Goal: Transaction & Acquisition: Purchase product/service

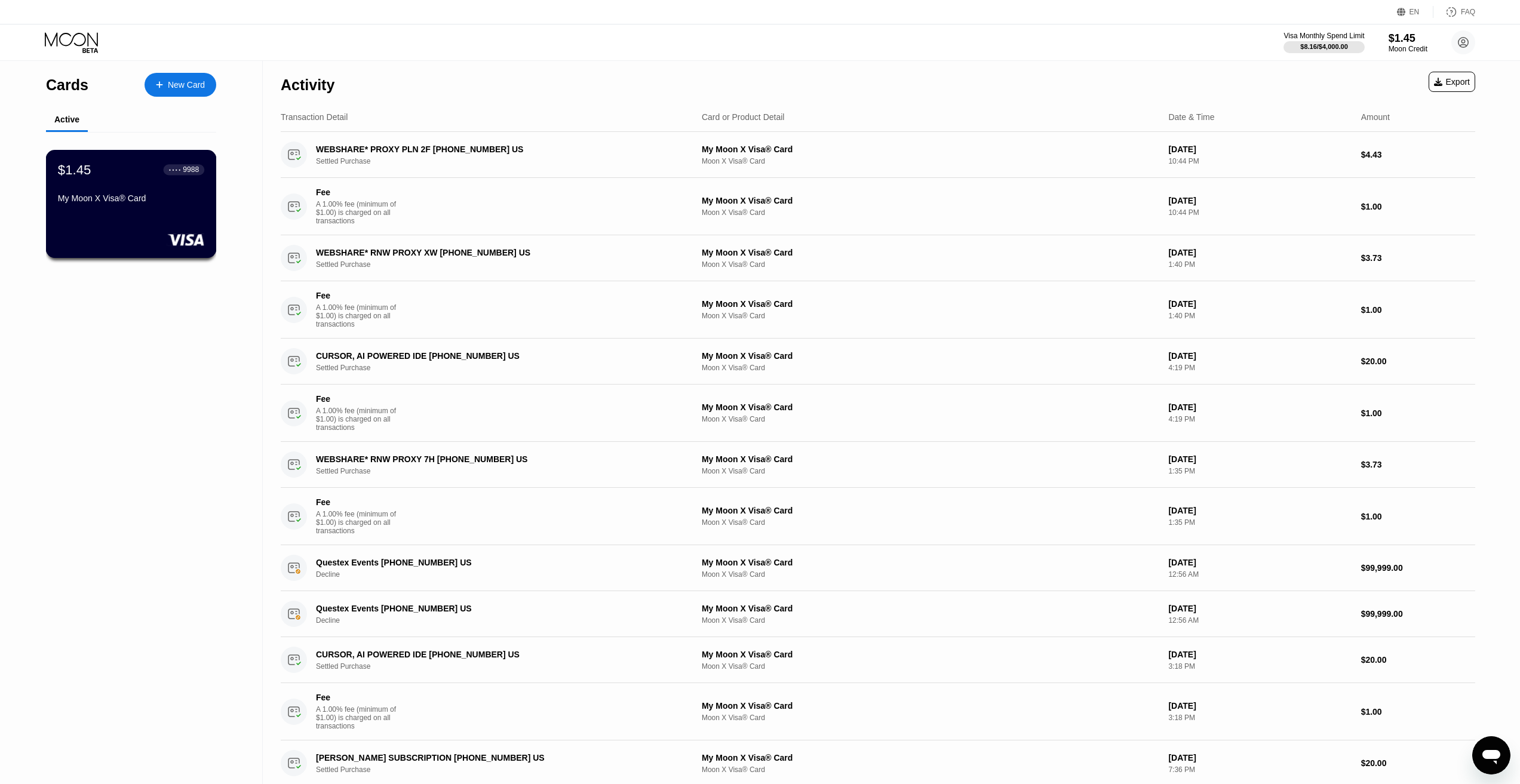
click at [183, 203] on div "My Moon X Visa® Card" at bounding box center [131, 198] width 147 height 10
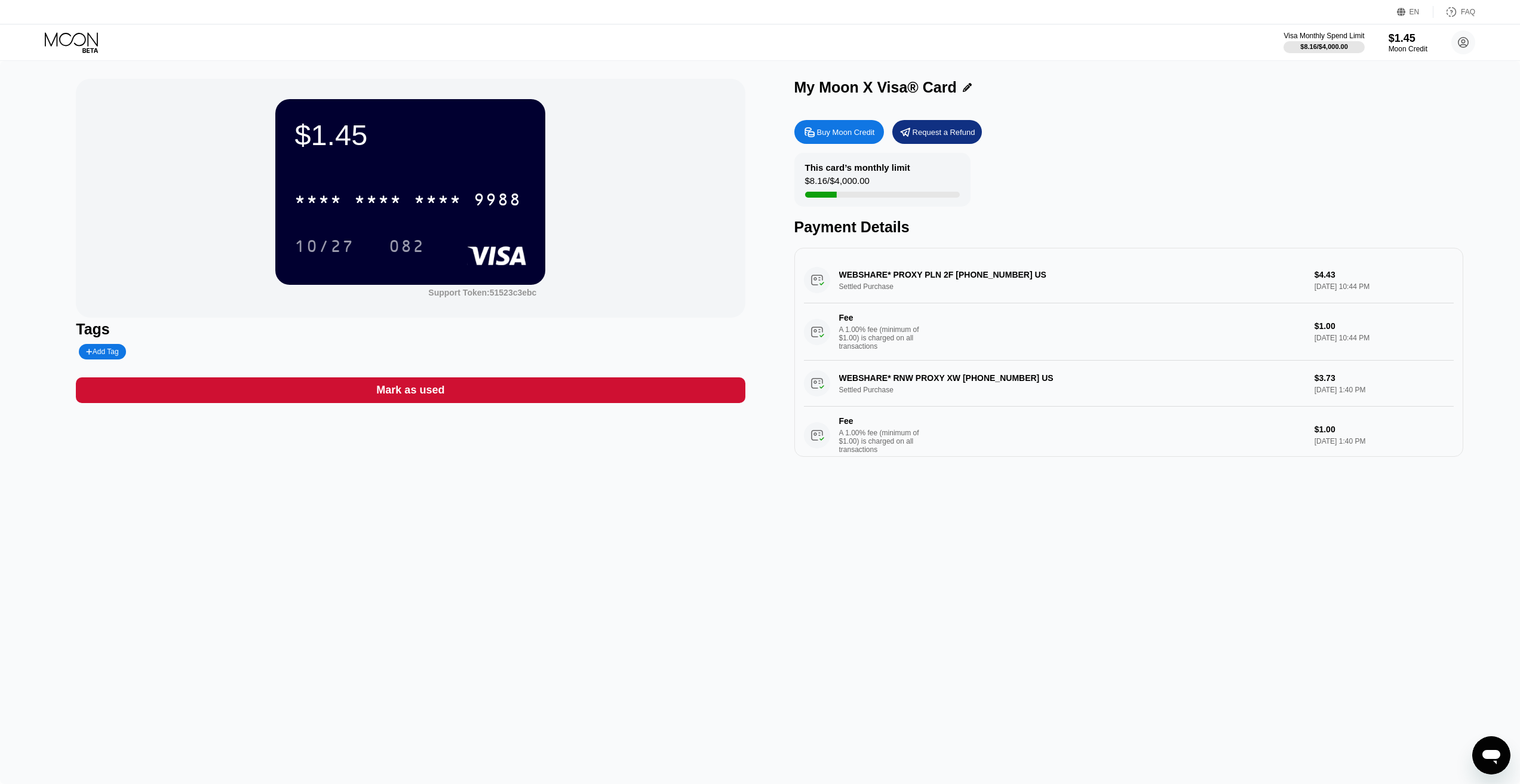
click at [843, 133] on div "Buy Moon Credit" at bounding box center [846, 133] width 58 height 10
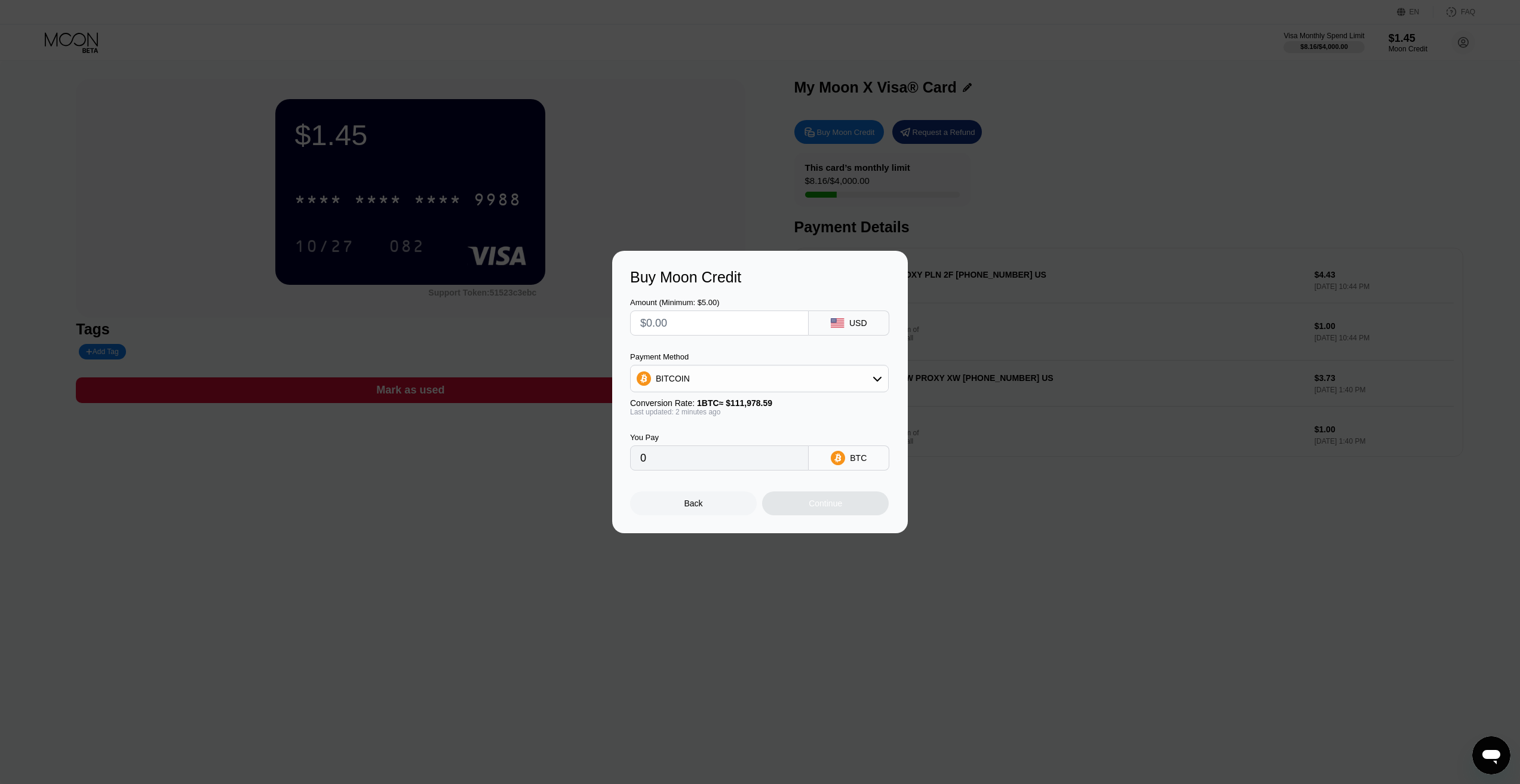
click at [719, 333] on input "text" at bounding box center [719, 323] width 158 height 24
type input "$10"
type input "0.00008931"
type input "$10"
click at [745, 372] on div "BITCOIN" at bounding box center [760, 378] width 258 height 24
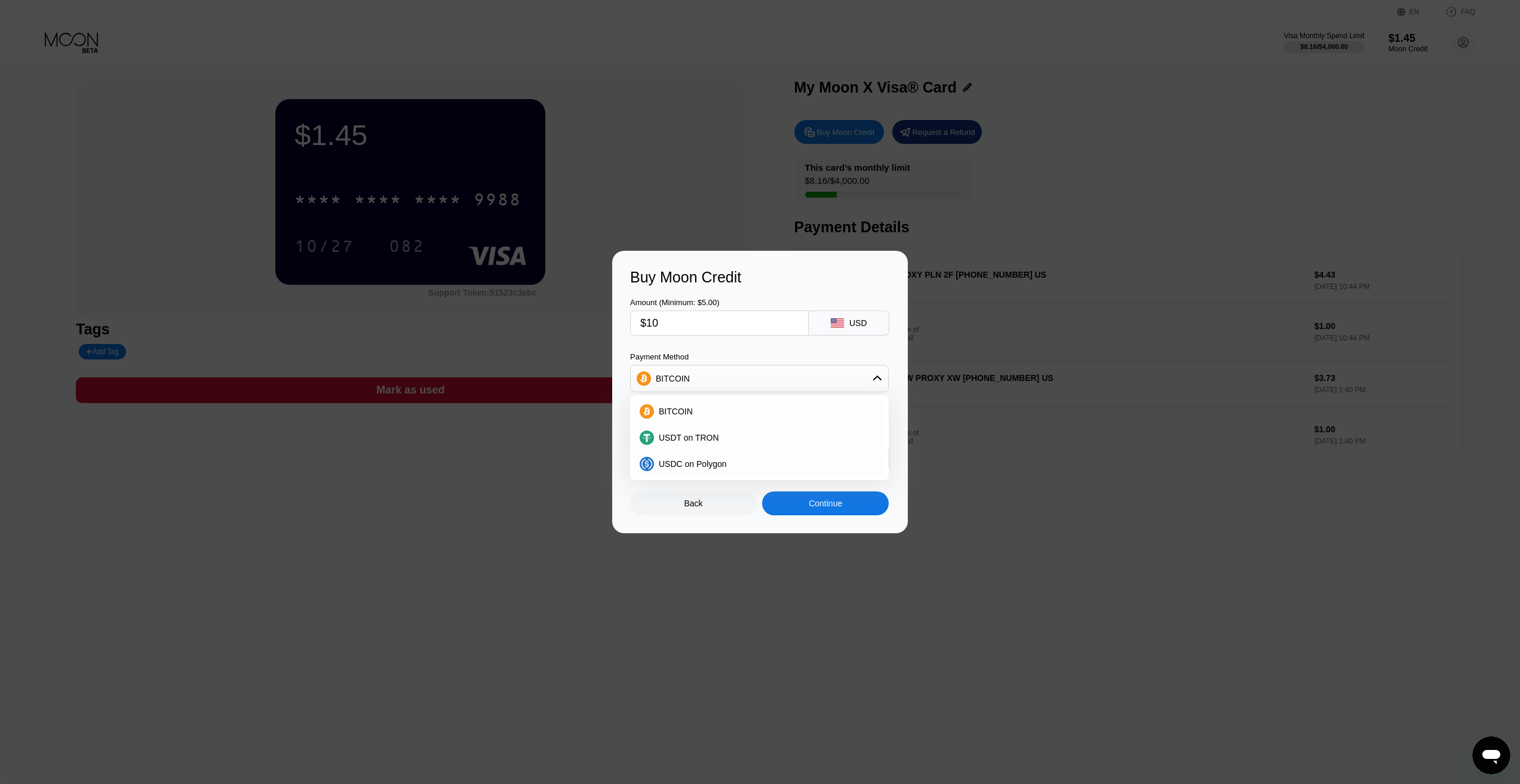
click at [715, 353] on div "Payment Method" at bounding box center [759, 357] width 258 height 9
click at [678, 347] on div "Amount (Minimum: $5.00) $10 USD Payment Method BITCOIN BITCOIN USDT on TRON USD…" at bounding box center [760, 378] width 260 height 185
click at [699, 465] on span "USDC on Polygon" at bounding box center [693, 464] width 68 height 10
click at [828, 381] on div "USDC on Polygon" at bounding box center [760, 378] width 258 height 24
click at [778, 353] on div "Payment Method" at bounding box center [759, 357] width 258 height 9
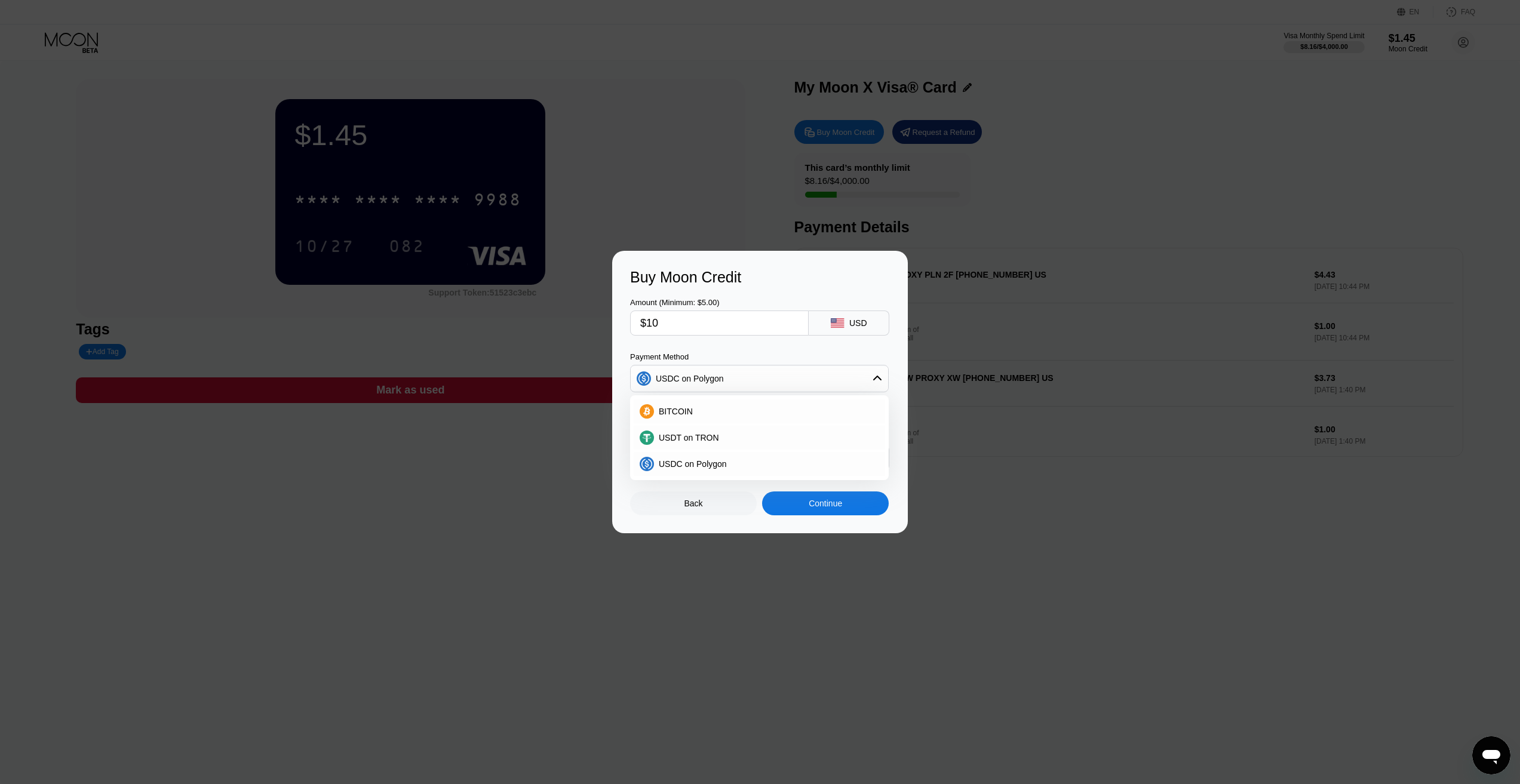
click at [703, 343] on div "Amount (Minimum: $5.00) $10 USD Payment Method USDC on Polygon BITCOIN USDT on …" at bounding box center [760, 378] width 260 height 185
click at [689, 384] on div "USDC on Polygon" at bounding box center [690, 378] width 68 height 10
click at [693, 324] on input "$10" at bounding box center [719, 323] width 158 height 24
click at [693, 378] on div "USDC on Polygon" at bounding box center [690, 378] width 68 height 10
click at [688, 406] on span "BITCOIN" at bounding box center [676, 411] width 34 height 10
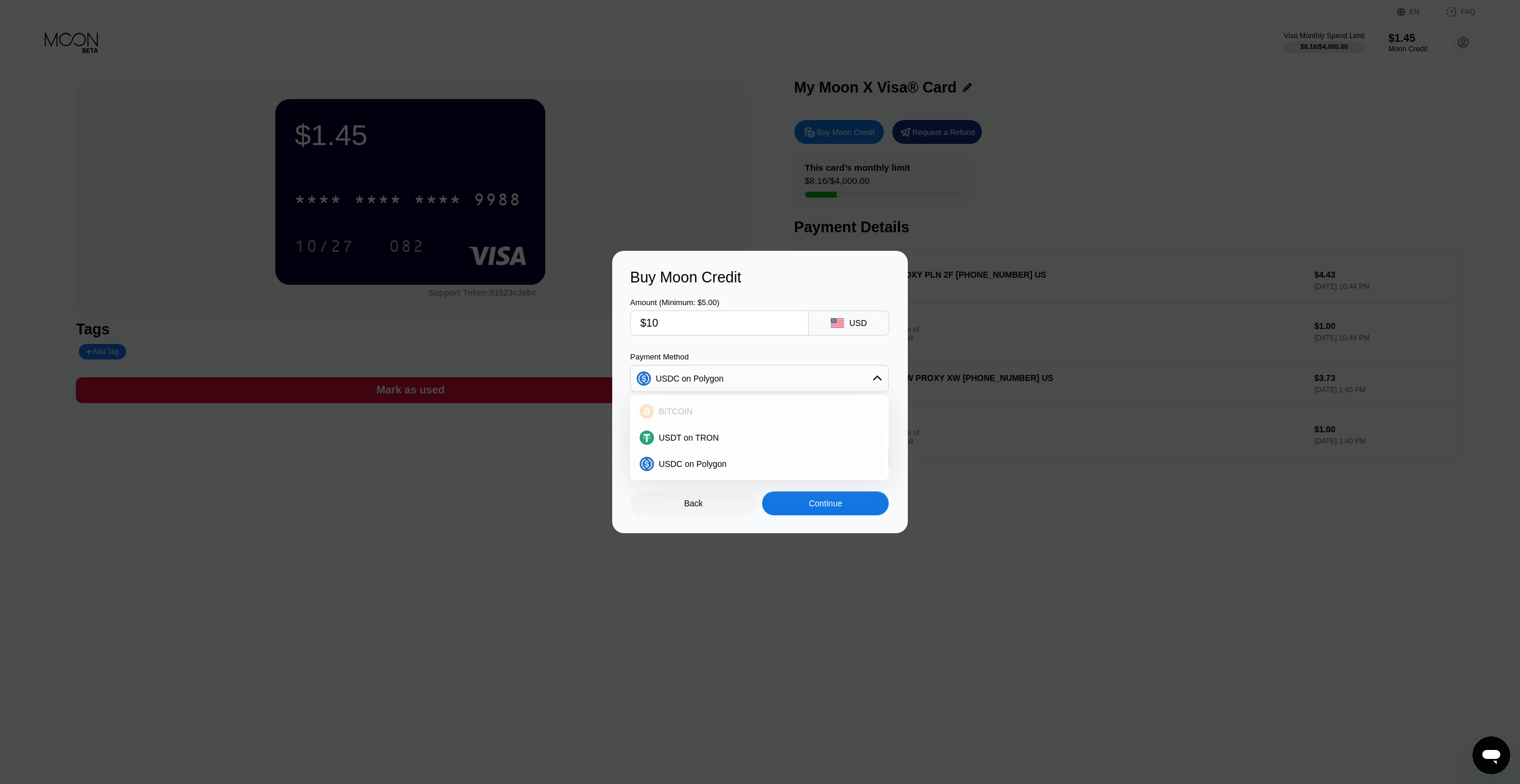
type input "0.00008931"
click at [672, 340] on div "Amount (Minimum: $5.00) $10 USD Payment Method BITCOIN Conversion Rate: 1 BTC ≈…" at bounding box center [760, 378] width 260 height 185
click at [792, 501] on div "Continue" at bounding box center [826, 504] width 127 height 24
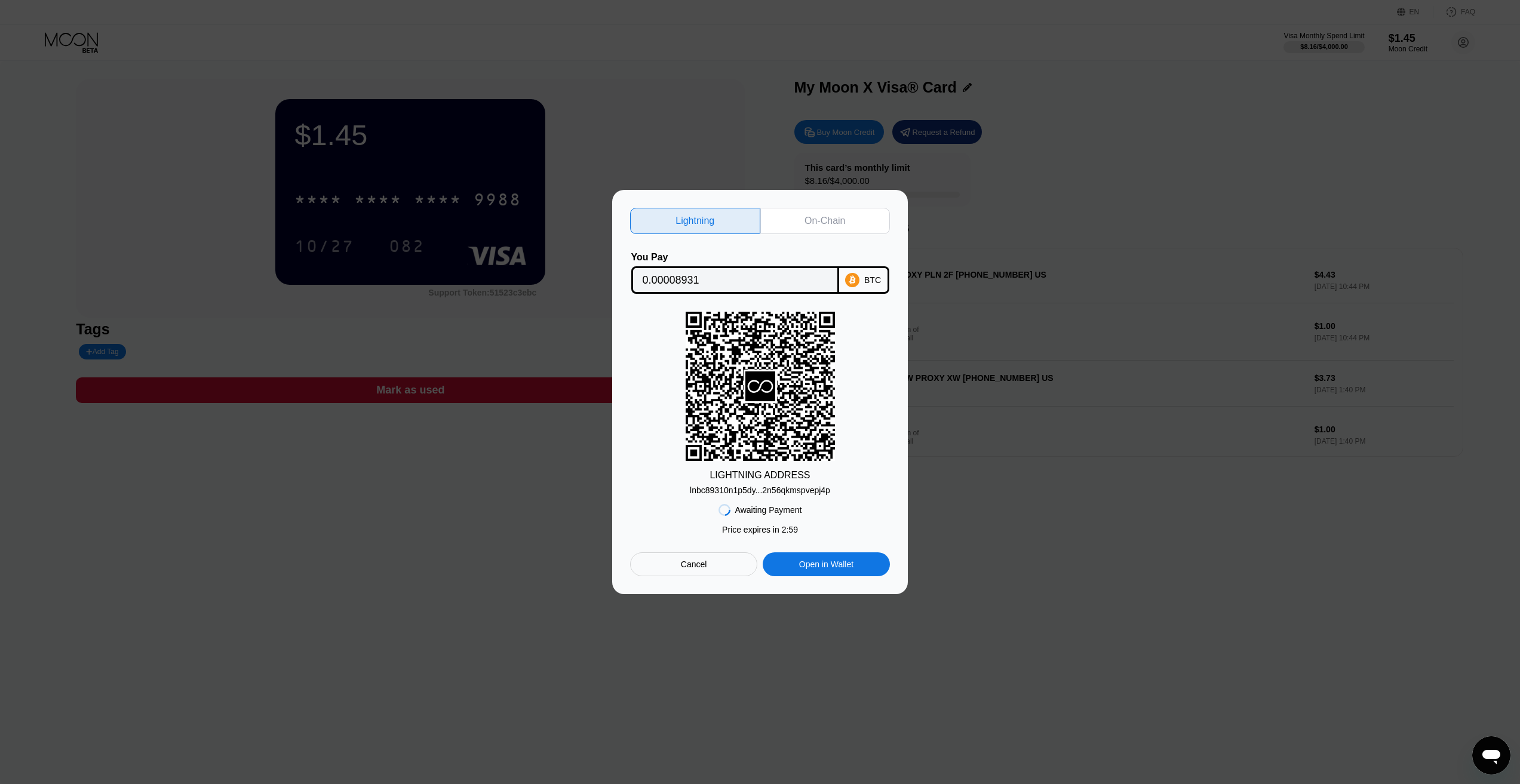
click at [801, 216] on div "On-Chain" at bounding box center [826, 221] width 130 height 27
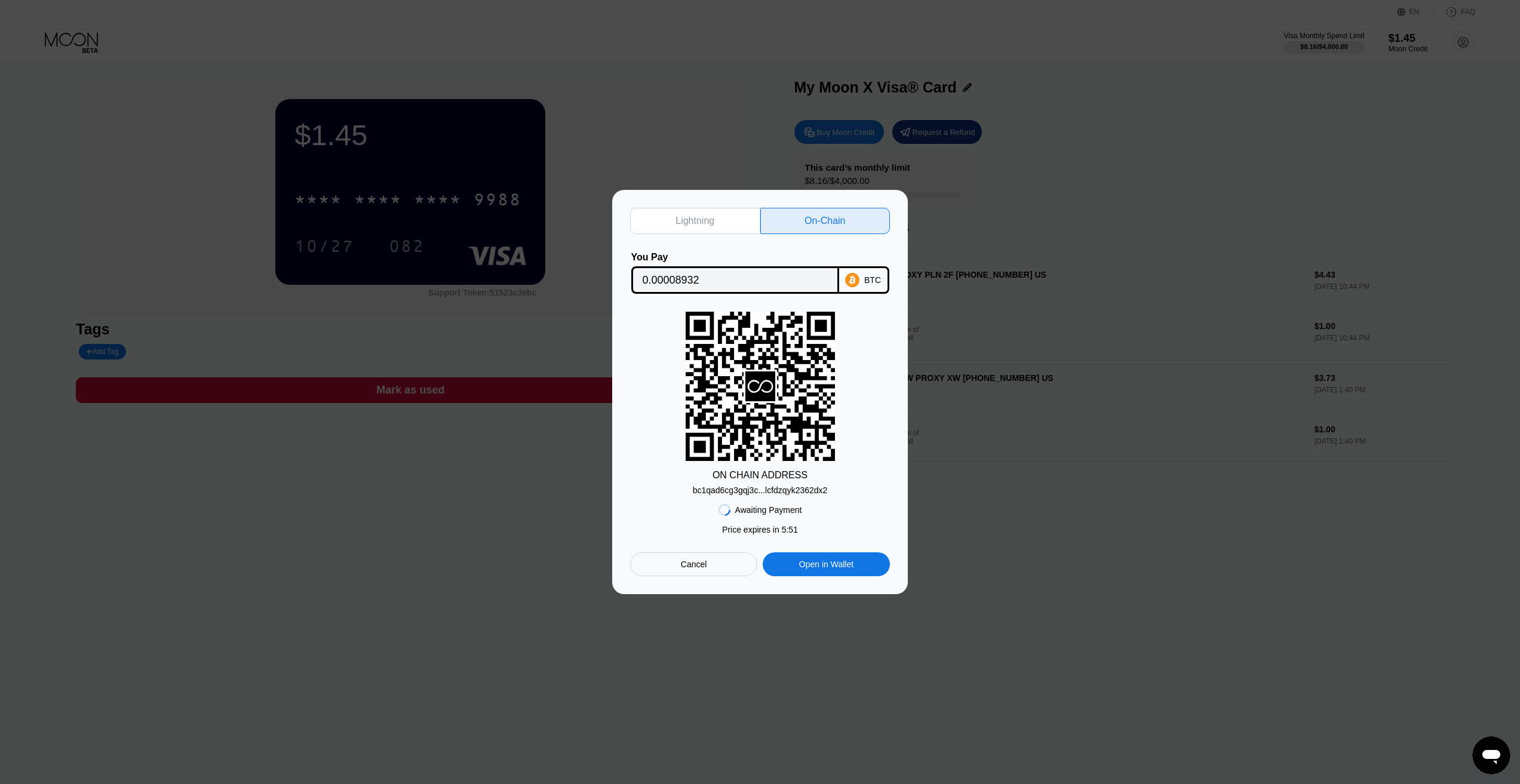
click at [694, 216] on div "Lightning" at bounding box center [694, 221] width 39 height 12
type input "0.00008931"
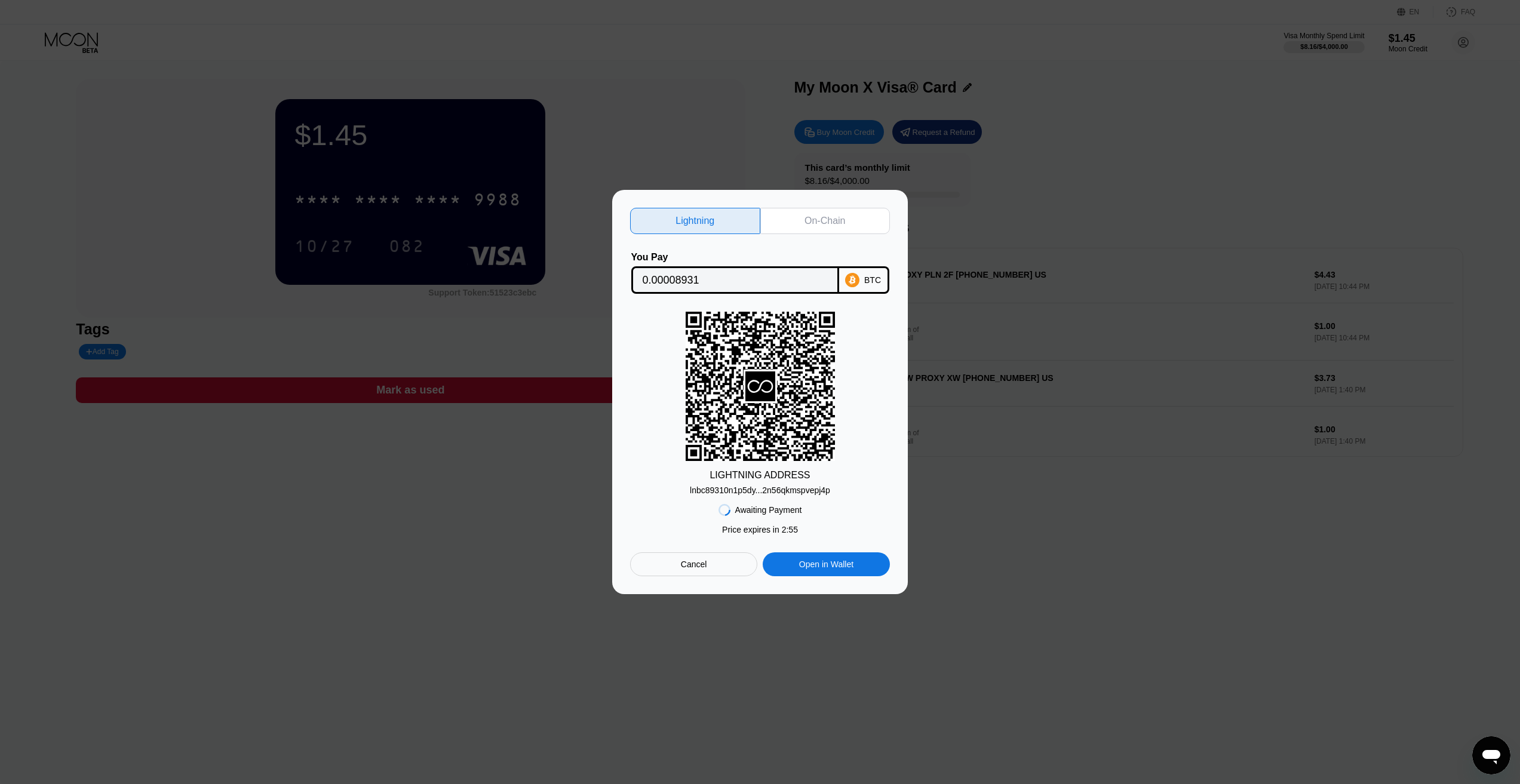
click at [779, 492] on div "lnbc89310n1p5dy...2n56qkmspvepj4p" at bounding box center [760, 490] width 141 height 10
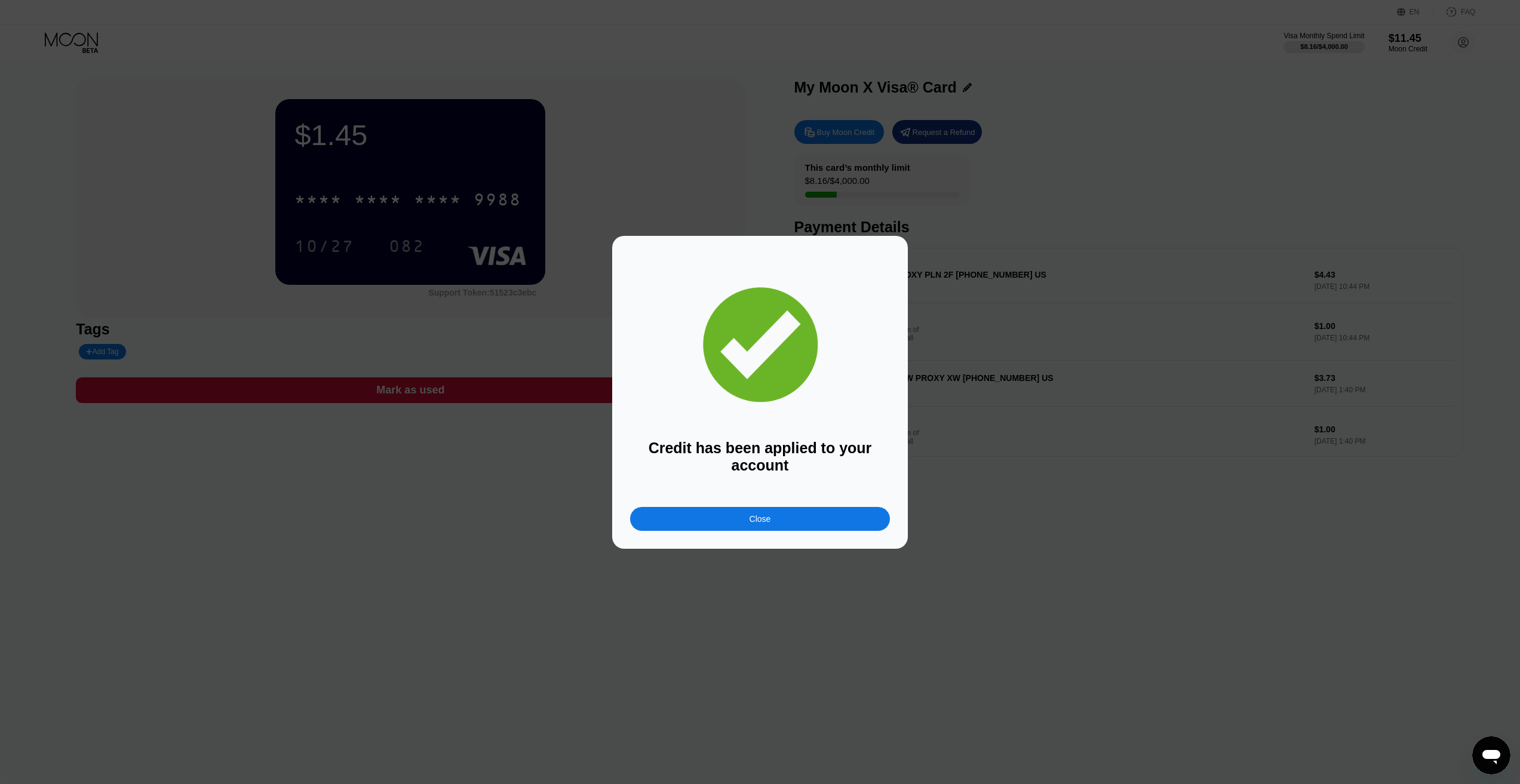
click at [791, 526] on div "Close" at bounding box center [760, 519] width 260 height 24
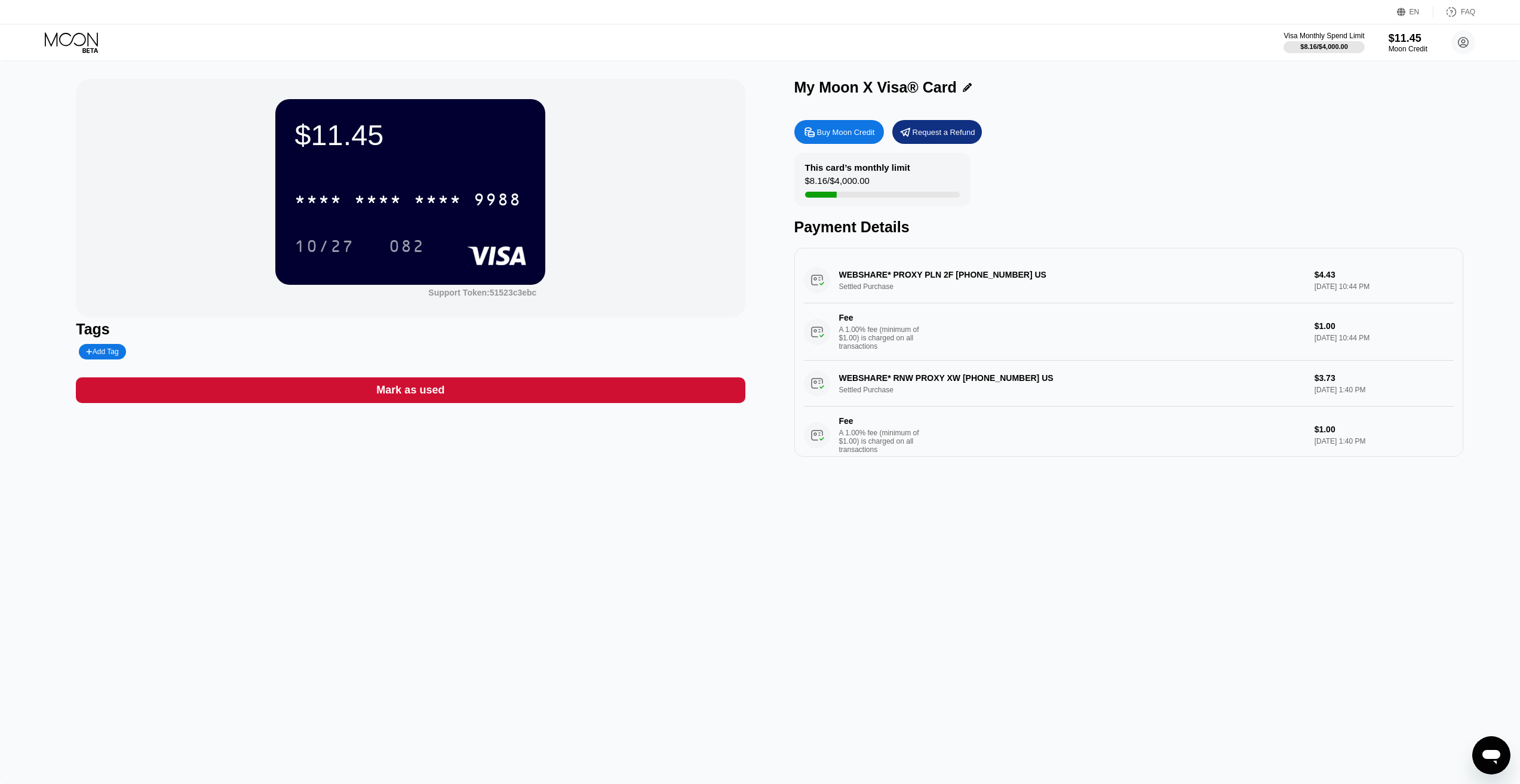
click at [82, 35] on icon at bounding box center [71, 39] width 53 height 14
